Goal: Information Seeking & Learning: Learn about a topic

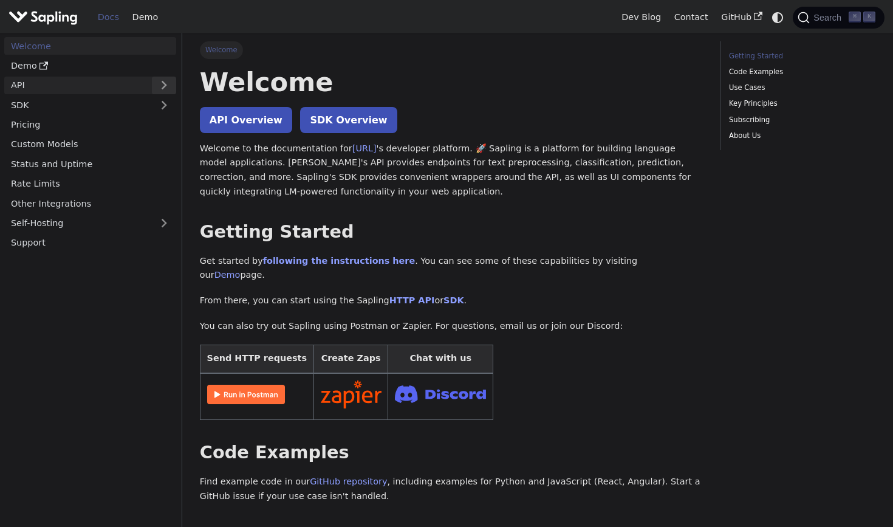
click at [169, 84] on button "Expand sidebar category 'API'" at bounding box center [164, 86] width 24 height 18
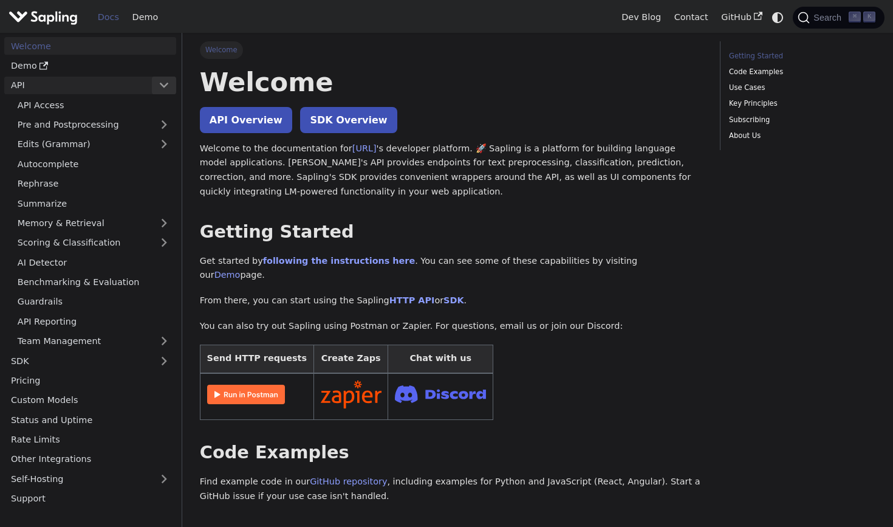
click at [169, 84] on button "Collapse sidebar category 'API'" at bounding box center [164, 86] width 24 height 18
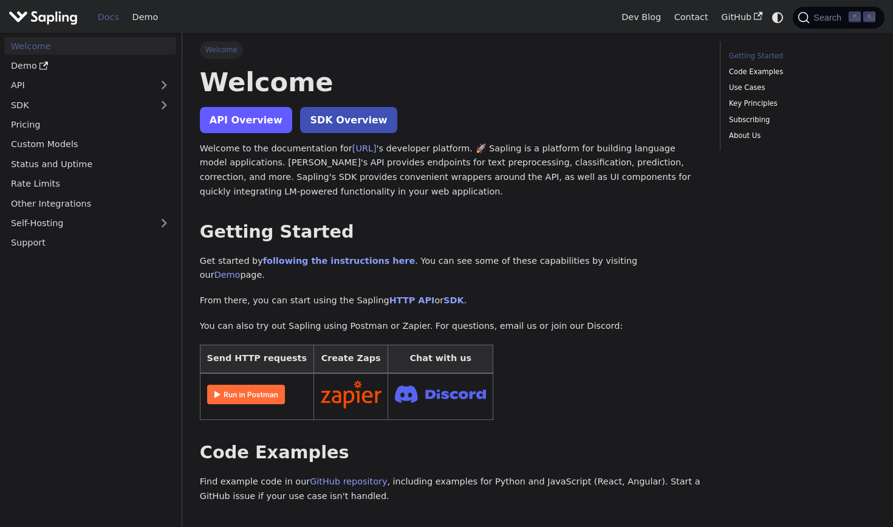
click at [208, 115] on link "API Overview" at bounding box center [246, 120] width 92 height 26
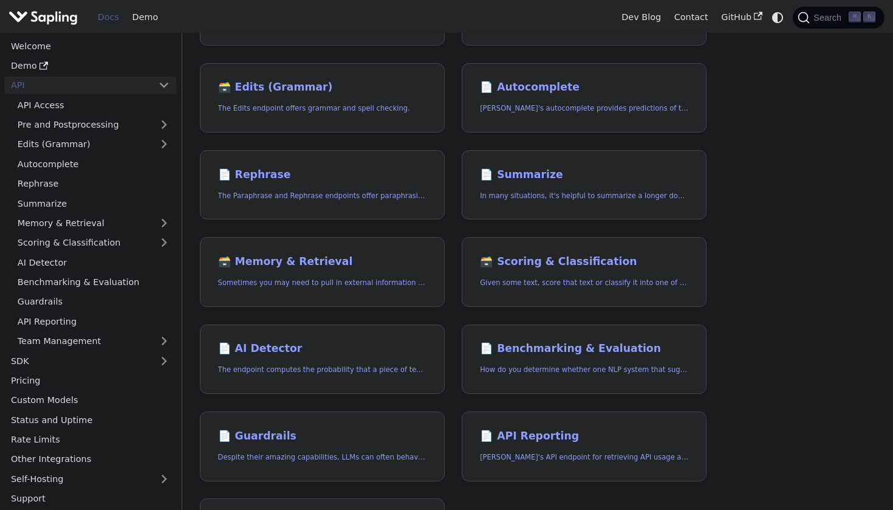
scroll to position [168, 0]
click at [298, 351] on h2 "📄️ AI Detector" at bounding box center [322, 348] width 208 height 13
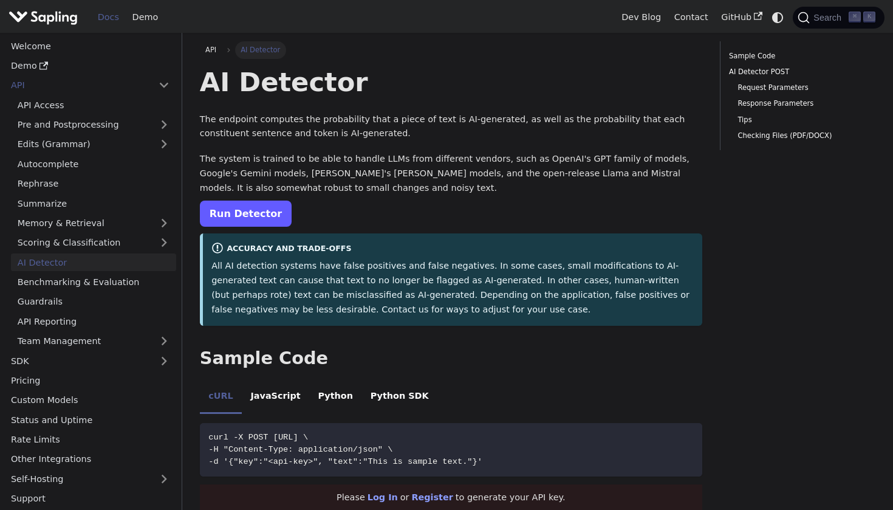
click at [245, 219] on link "Run Detector" at bounding box center [246, 213] width 92 height 26
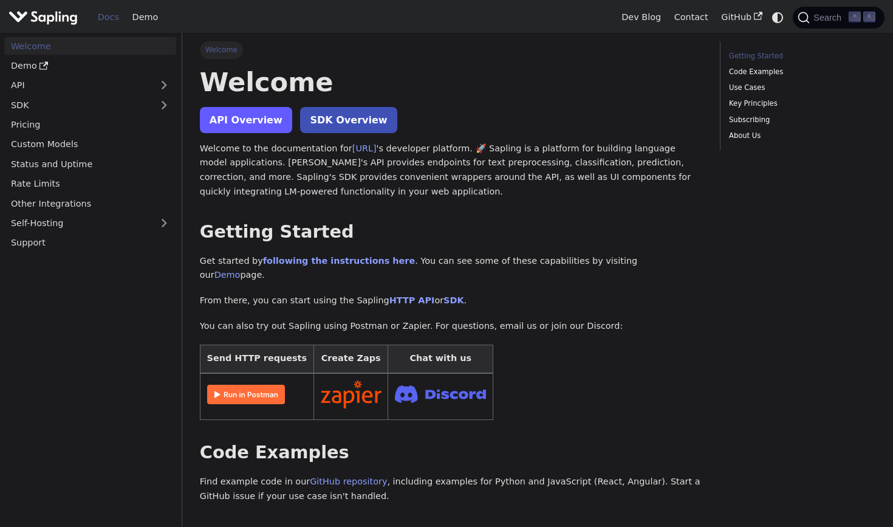
click at [218, 129] on link "API Overview" at bounding box center [246, 120] width 92 height 26
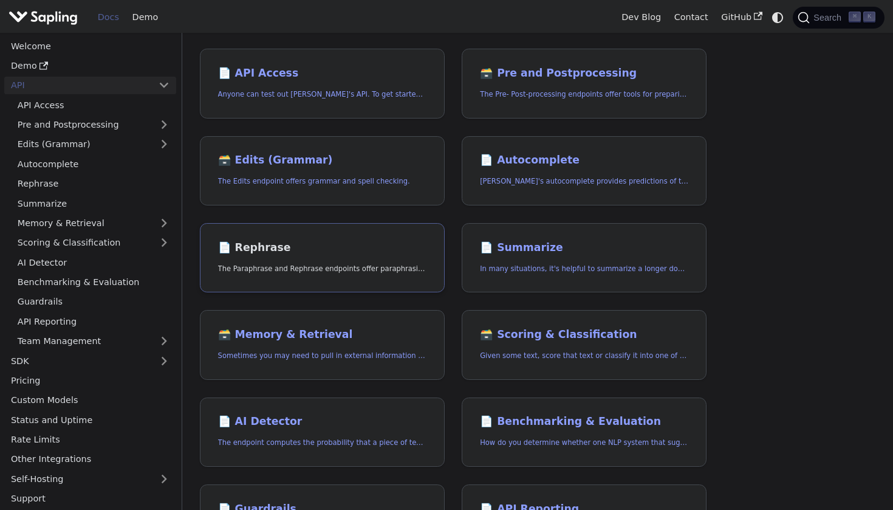
scroll to position [95, 0]
click at [299, 438] on p "The endpoint computes the probability that a piece of text is AI-generated," at bounding box center [322, 443] width 208 height 12
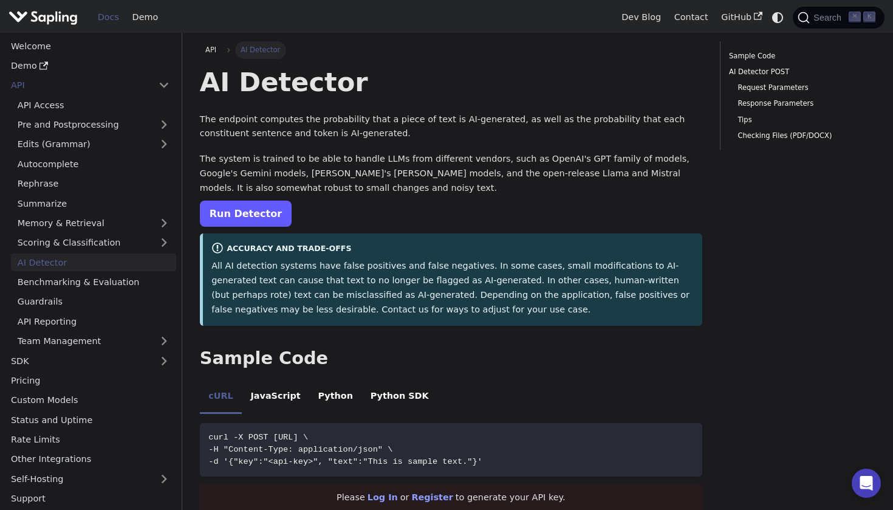
click at [213, 215] on link "Run Detector" at bounding box center [246, 213] width 92 height 26
